Goal: Task Accomplishment & Management: Manage account settings

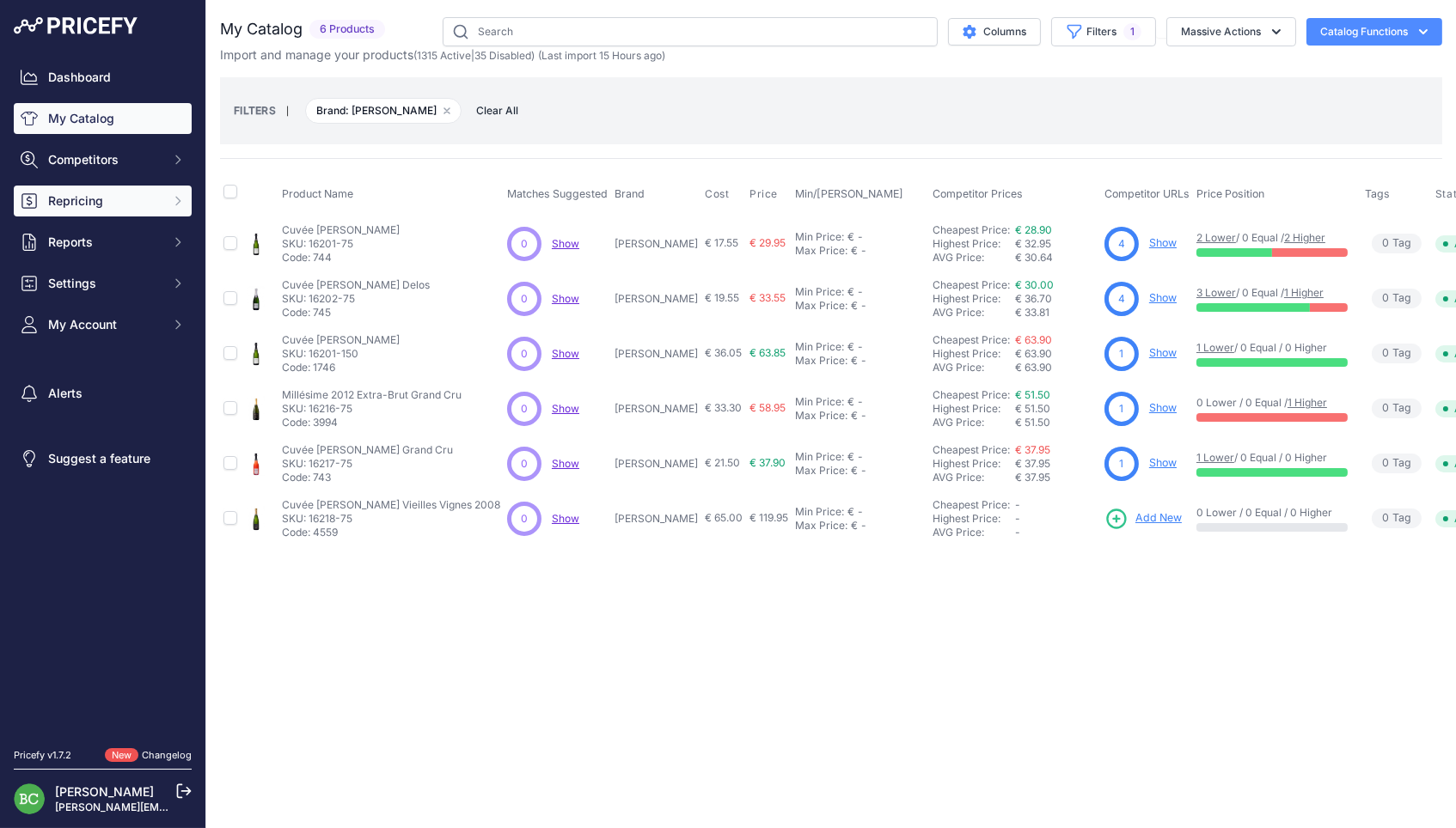
click at [96, 210] on span "Repricing" at bounding box center [104, 202] width 113 height 17
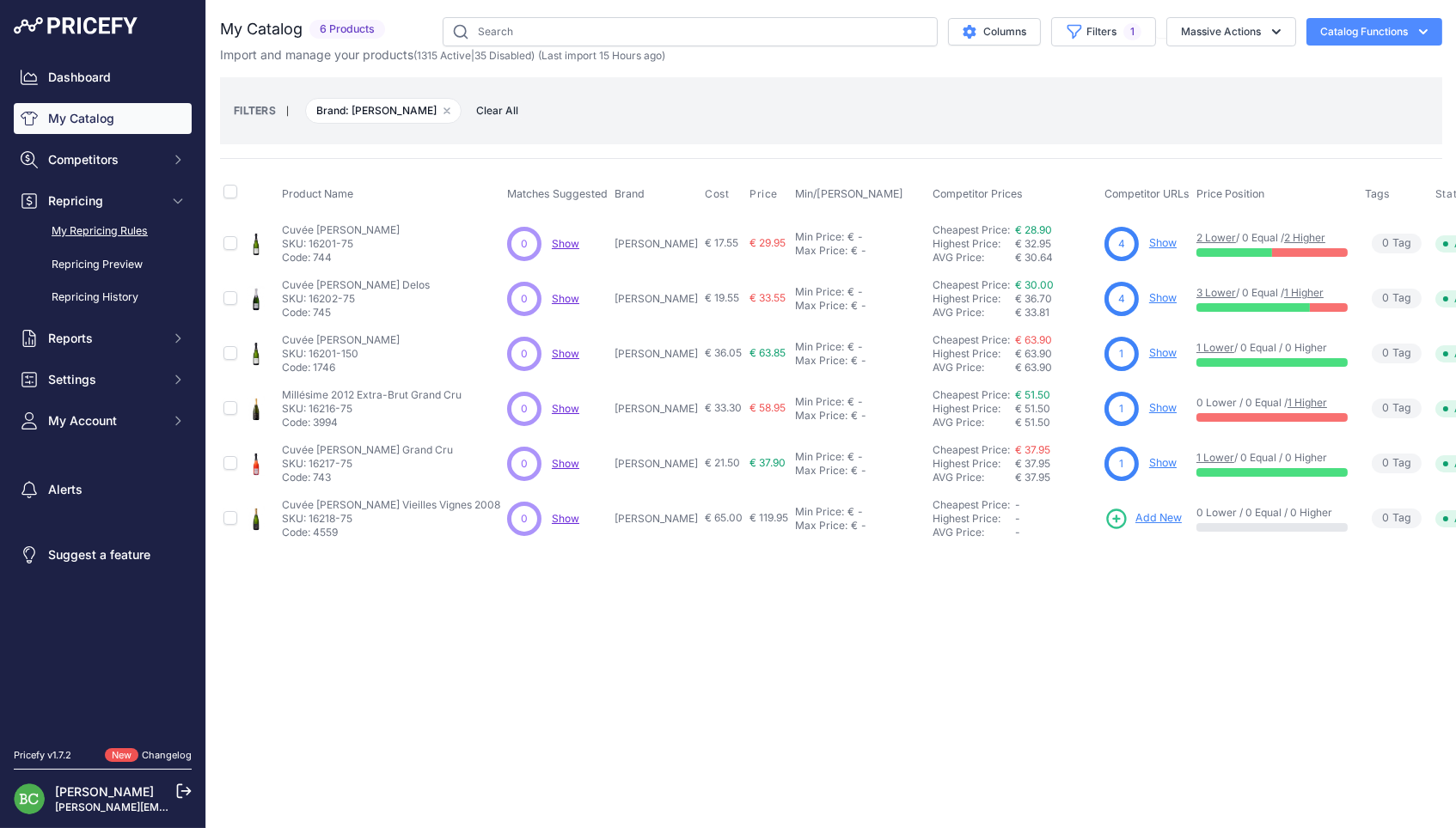
click at [100, 239] on link "My Repricing Rules" at bounding box center [102, 231] width 178 height 30
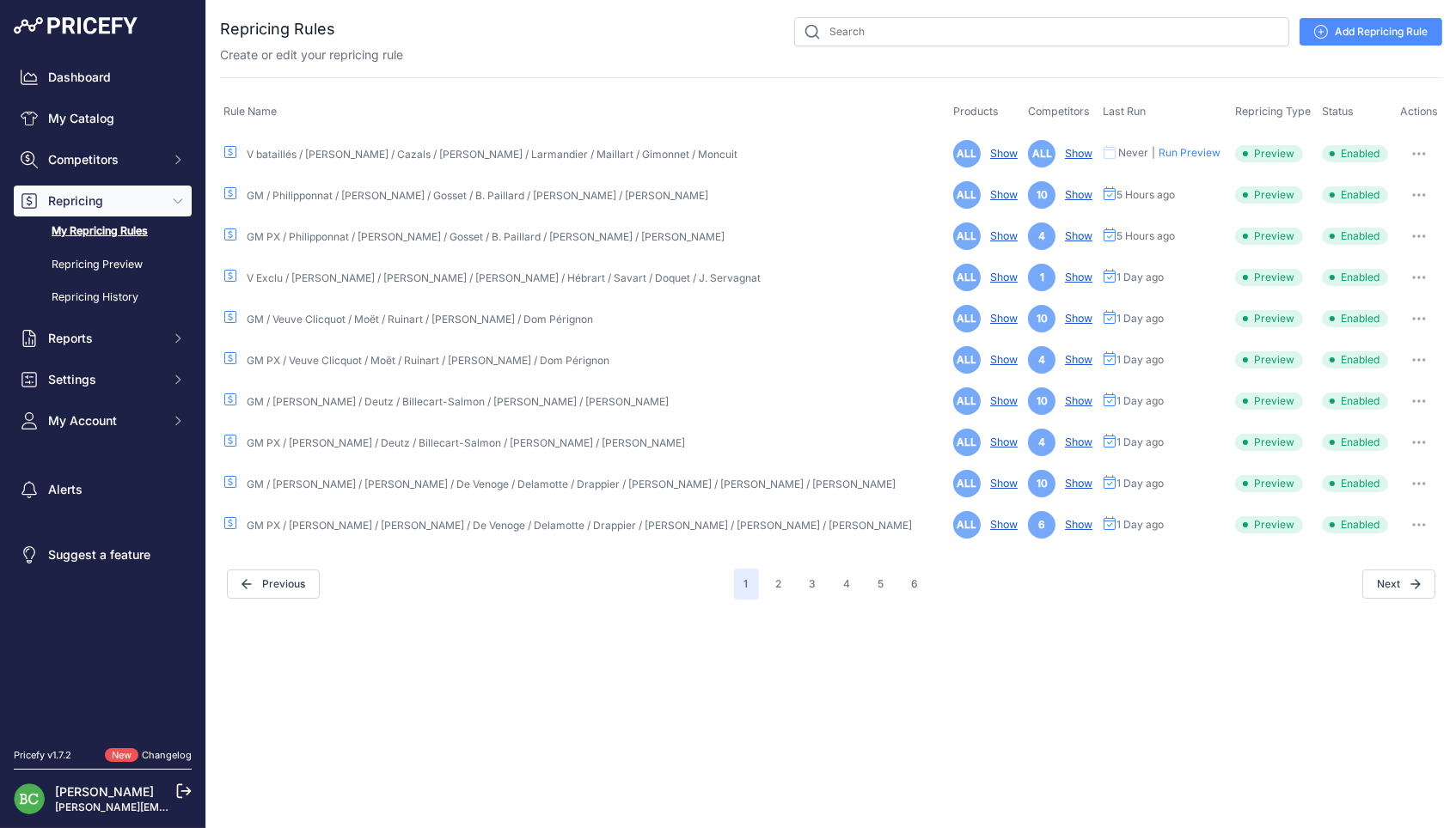
click at [379, 313] on link "GM / Veuve Clicquot / Moët / Ruinart / Krug / Dom Pérignon" at bounding box center [419, 319] width 347 height 12
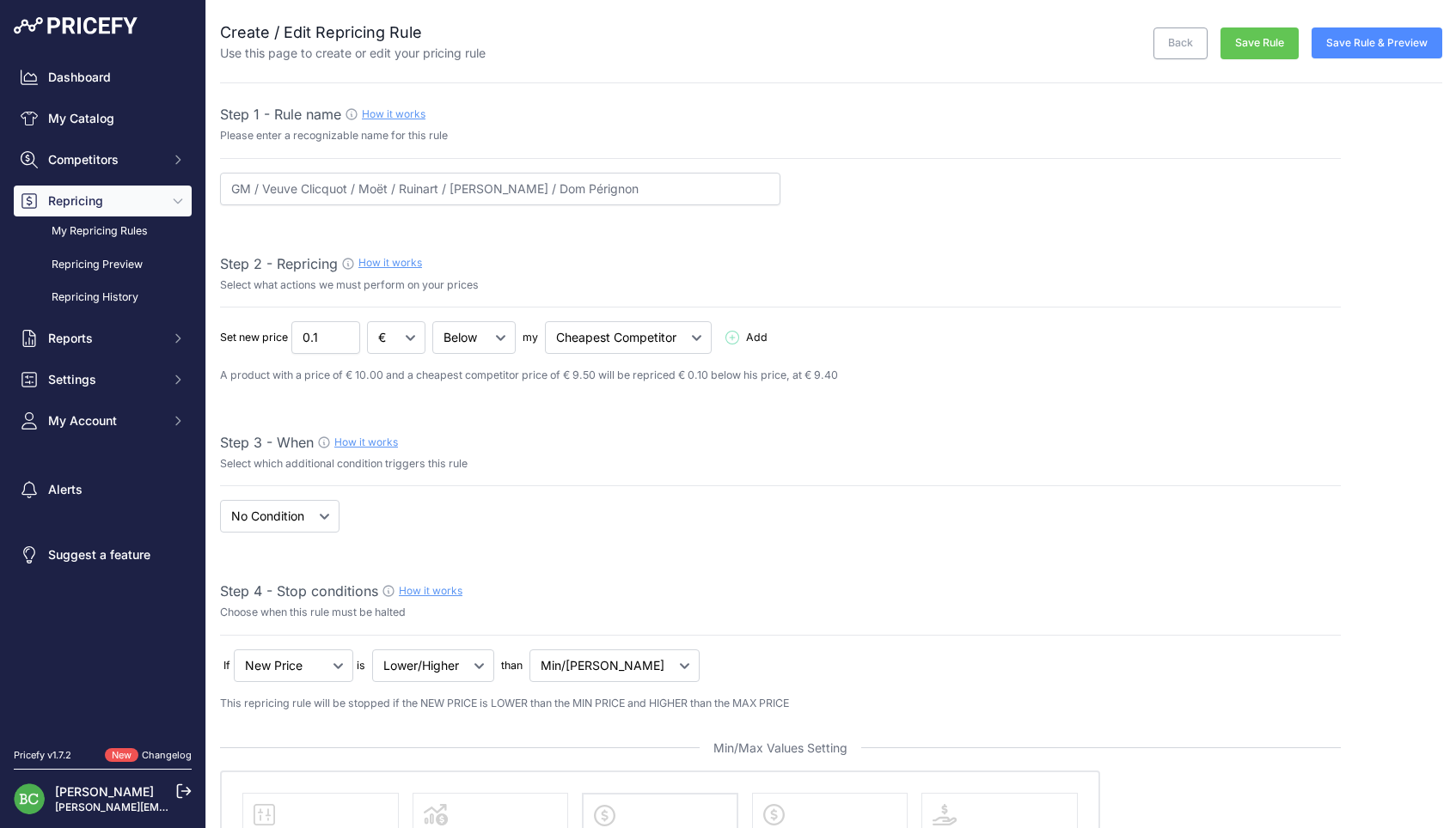
select select "percentage"
select select "7"
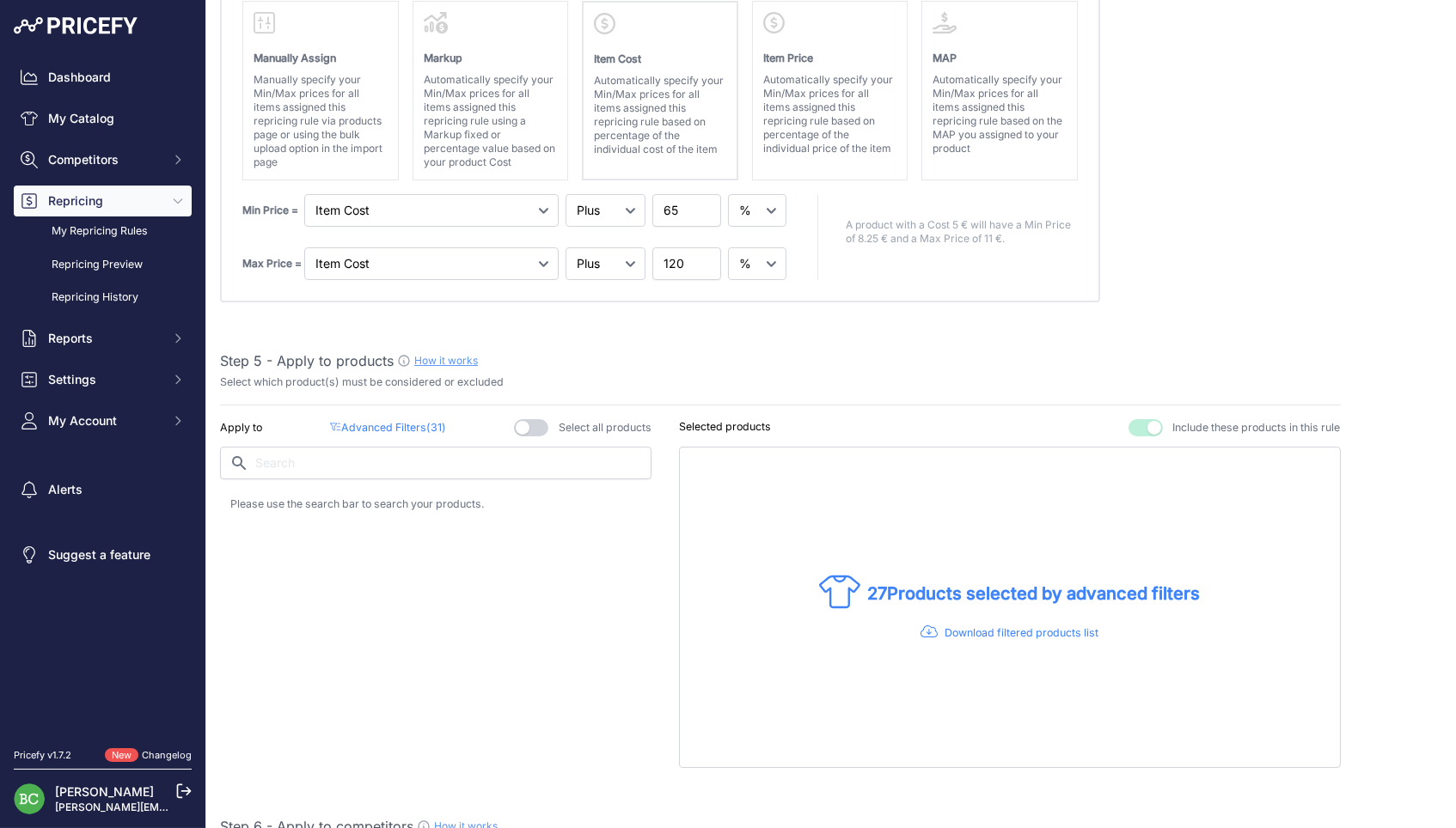
scroll to position [0, 1]
click at [423, 420] on p "Advanced Filters ( 31 )" at bounding box center [388, 428] width 116 height 16
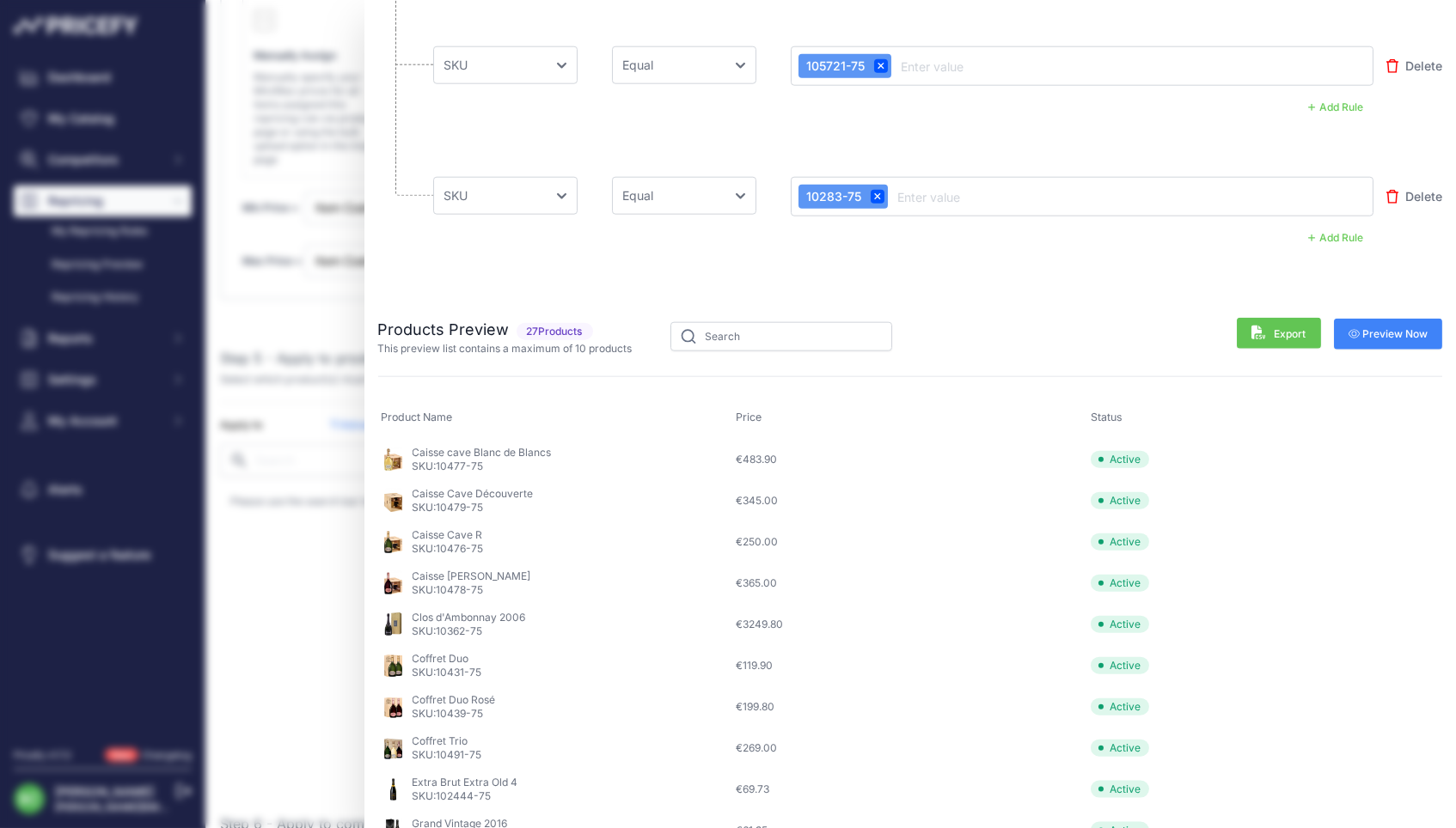
scroll to position [3886, 0]
click at [98, 246] on div "Advanced Product Filters Use these filters to select which products your rule w…" at bounding box center [728, 414] width 1456 height 828
click at [101, 141] on div "Advanced Product Filters Use these filters to select which products your rule w…" at bounding box center [728, 414] width 1456 height 828
click at [85, 129] on div "Advanced Product Filters Use these filters to select which products your rule w…" at bounding box center [728, 414] width 1456 height 828
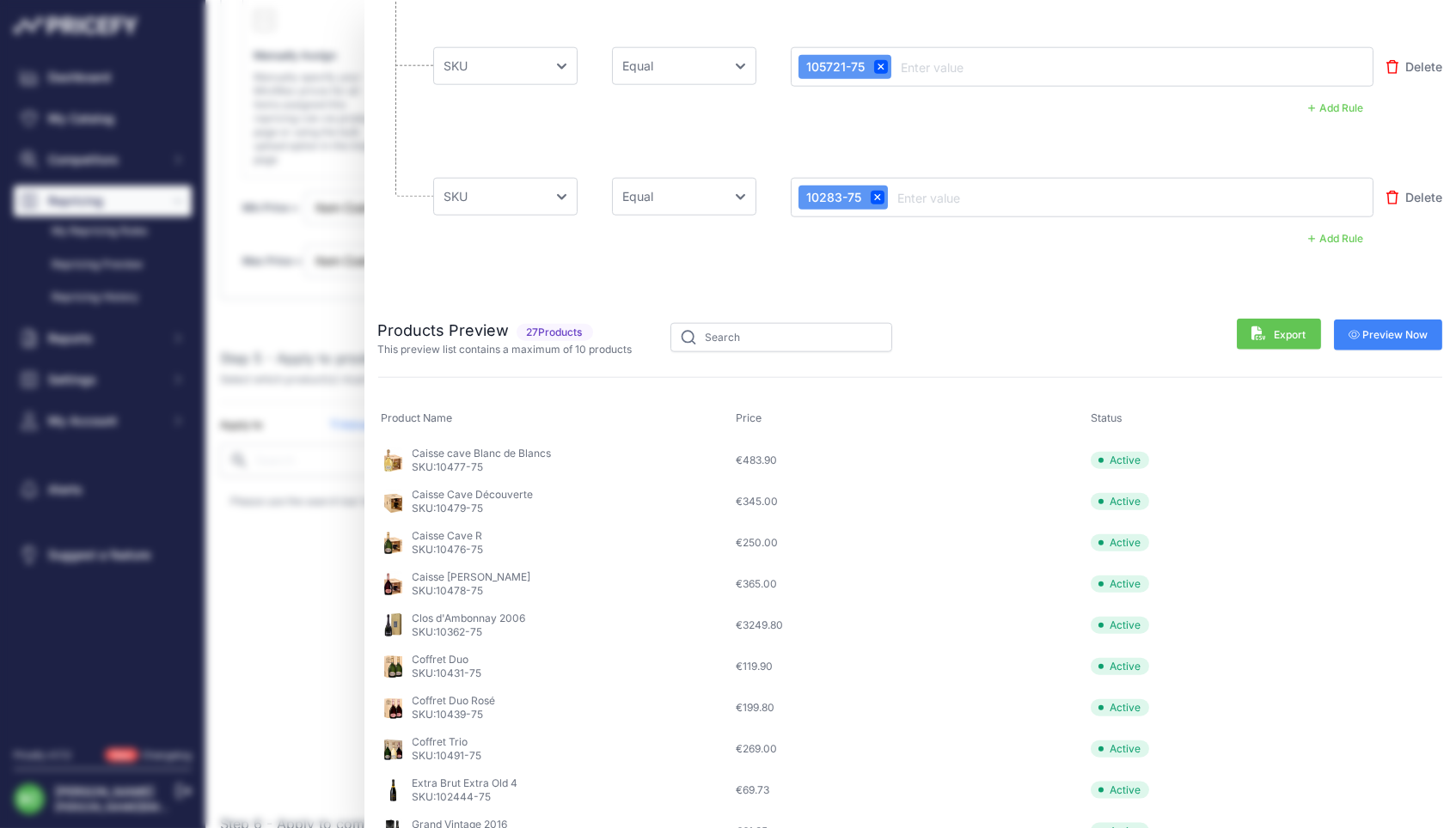
drag, startPoint x: 75, startPoint y: 127, endPoint x: 227, endPoint y: 116, distance: 152.4
click at [76, 127] on div "Advanced Product Filters Use these filters to select which products your rule w…" at bounding box center [728, 414] width 1456 height 828
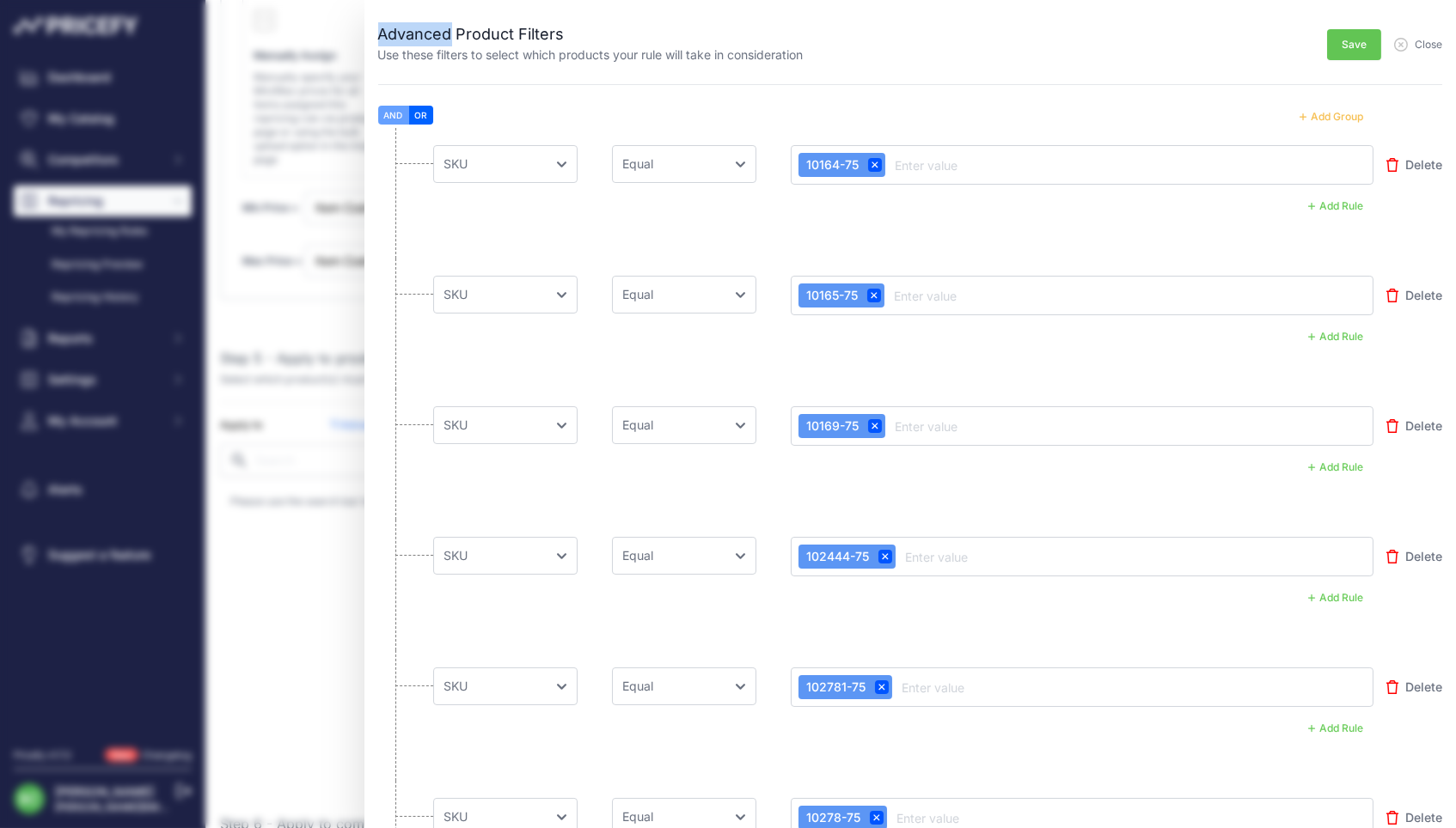
scroll to position [0, 0]
click at [1419, 49] on span "Close" at bounding box center [1428, 45] width 28 height 13
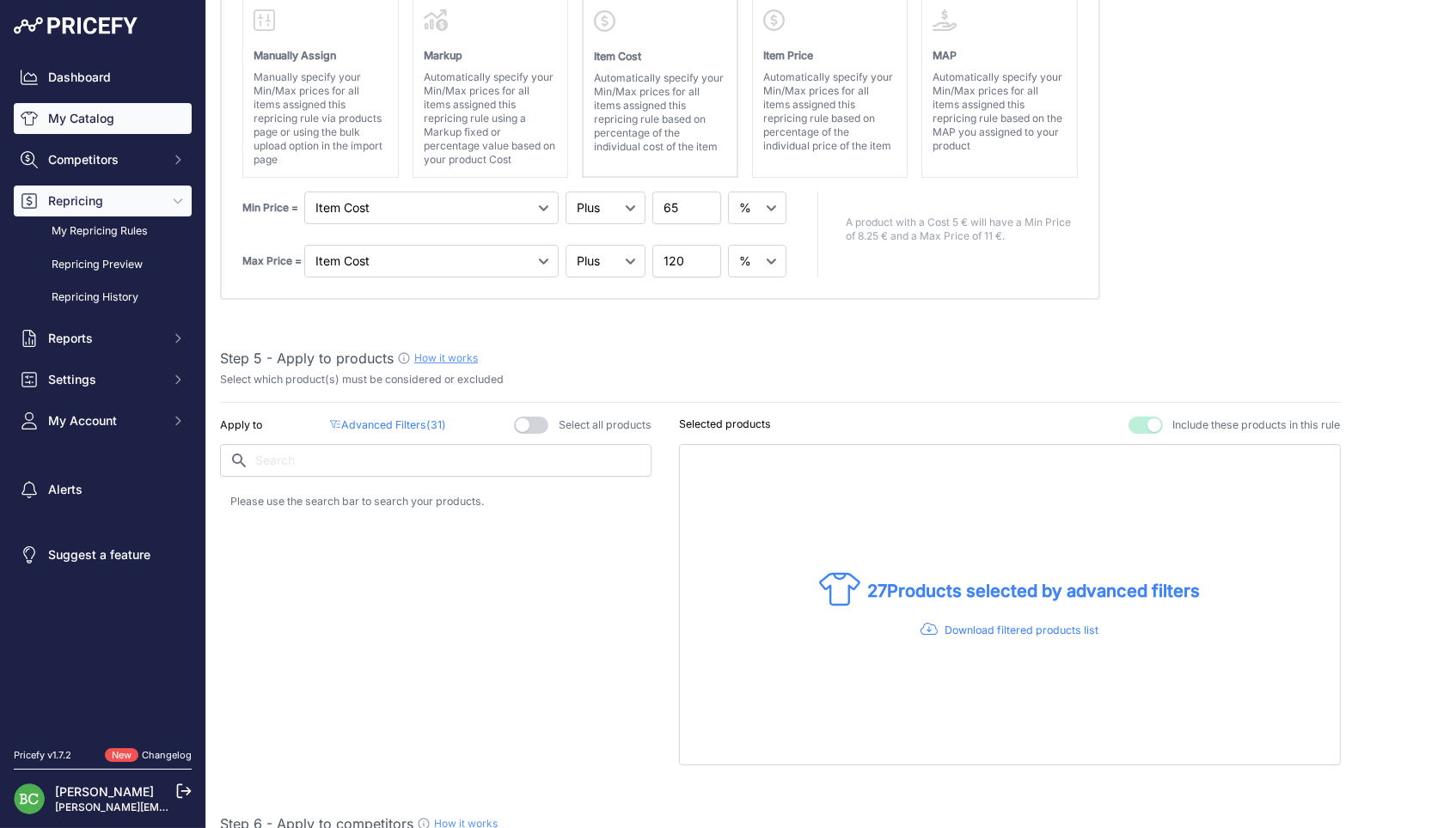
click at [84, 129] on link "My Catalog" at bounding box center [102, 118] width 178 height 31
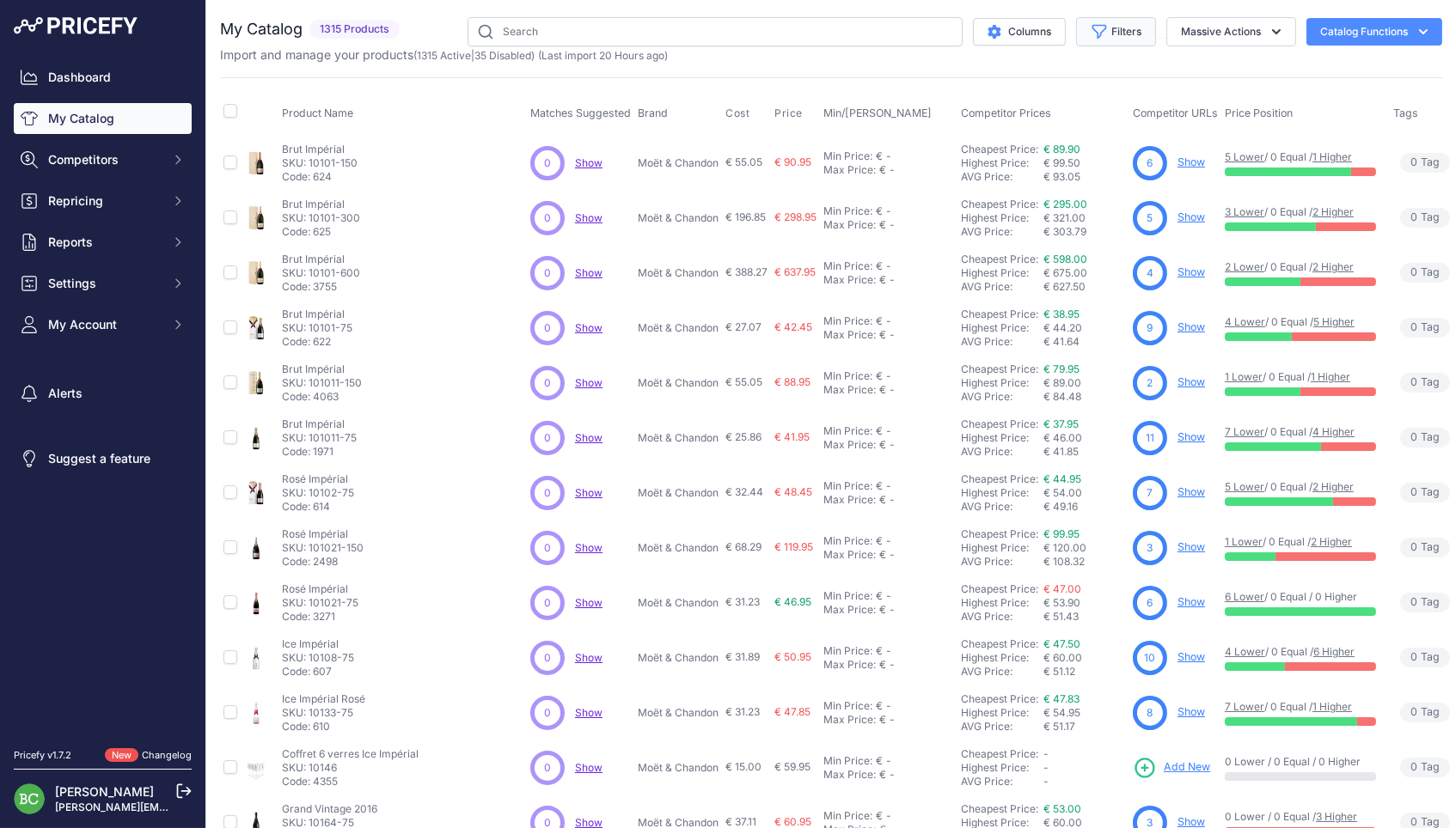
click at [1096, 31] on icon "button" at bounding box center [1100, 32] width 17 height 17
select select "Veuve Clicquot"
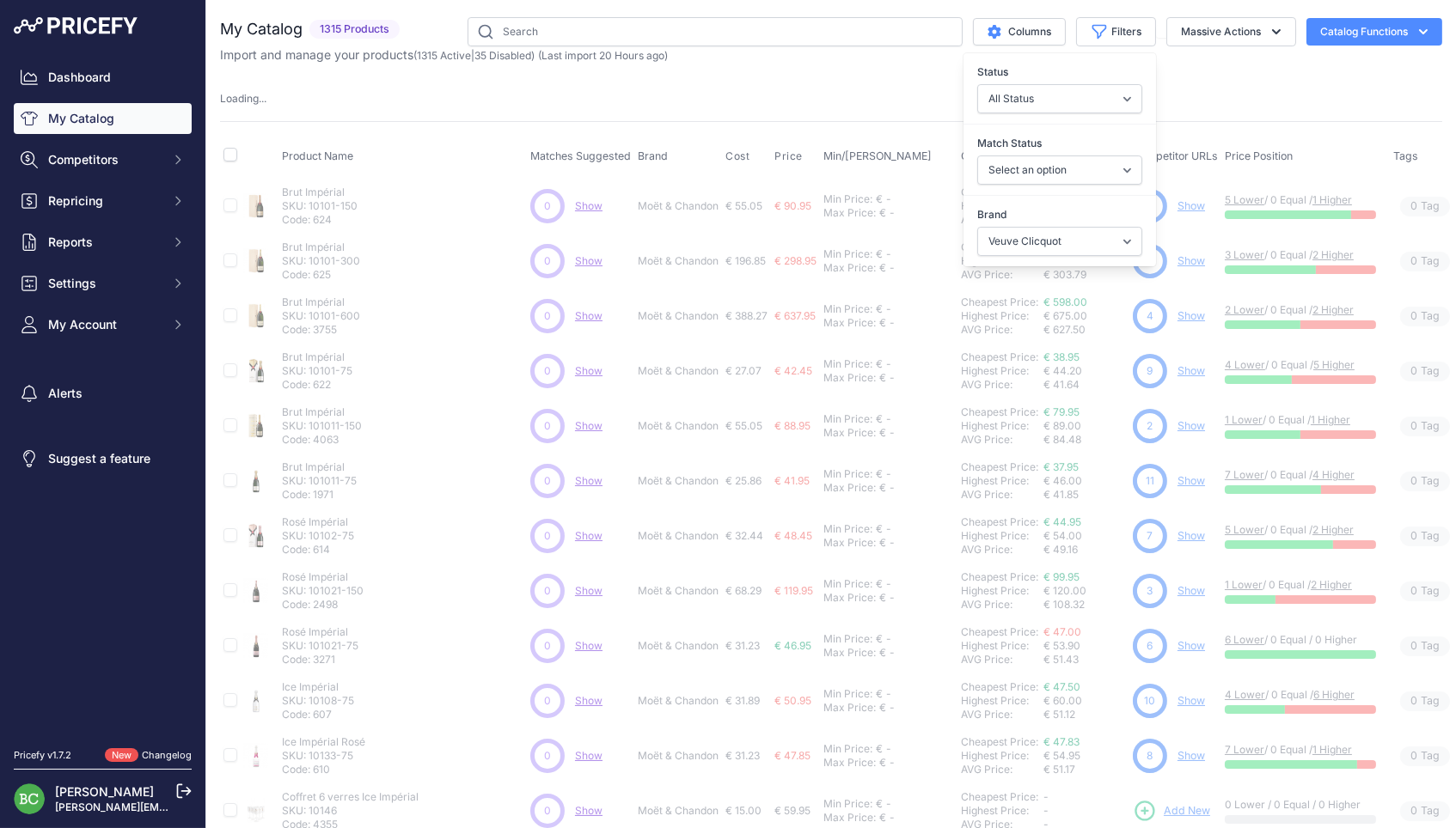
click at [765, 73] on div "My Catalog 1315 Products" at bounding box center [830, 538] width 1222 height 1041
